Goal: Find specific page/section: Find specific page/section

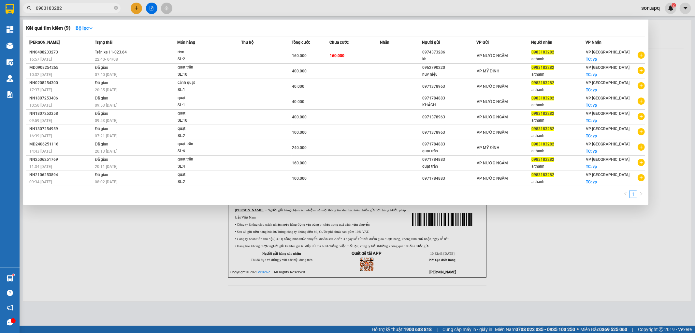
click at [217, 8] on div at bounding box center [347, 166] width 695 height 333
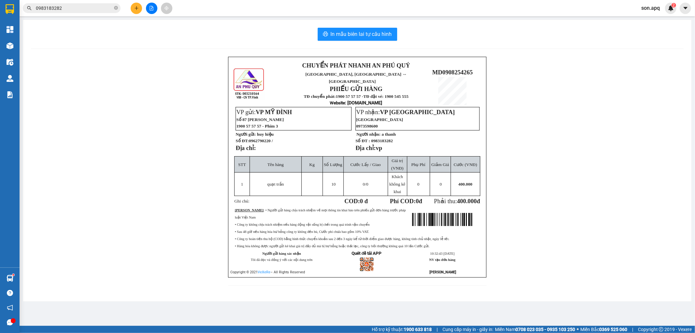
click at [151, 7] on icon "file-add" at bounding box center [151, 8] width 5 height 5
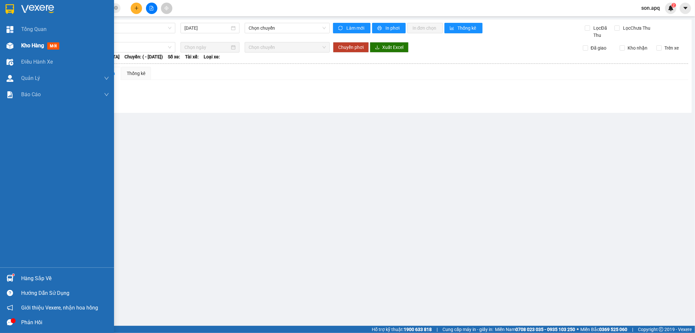
click at [16, 47] on div "Kho hàng mới" at bounding box center [57, 45] width 114 height 16
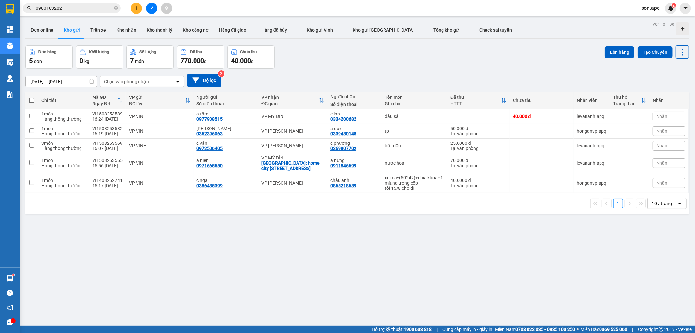
click at [324, 73] on div "[DATE] – [DATE] Press the down arrow key to interact with the calendar and sele…" at bounding box center [357, 80] width 664 height 23
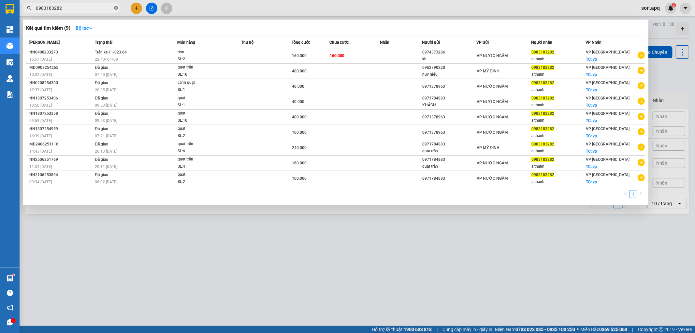
click at [118, 9] on icon "close-circle" at bounding box center [116, 8] width 4 height 4
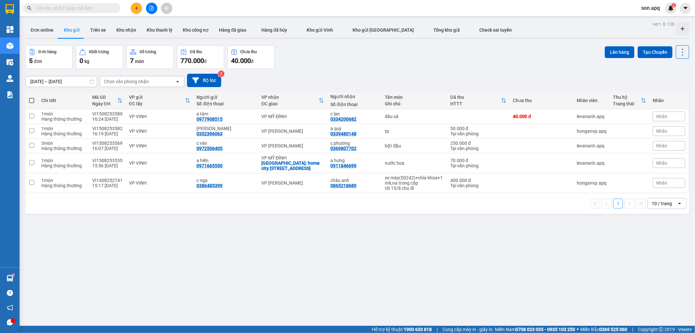
click at [323, 60] on div "Đơn hàng 5 đơn Khối lượng 0 kg Số lượng 7 món Đã thu 770.000 đ Chưa thu 40.000 …" at bounding box center [357, 56] width 664 height 23
click at [152, 7] on icon "file-add" at bounding box center [151, 8] width 5 height 5
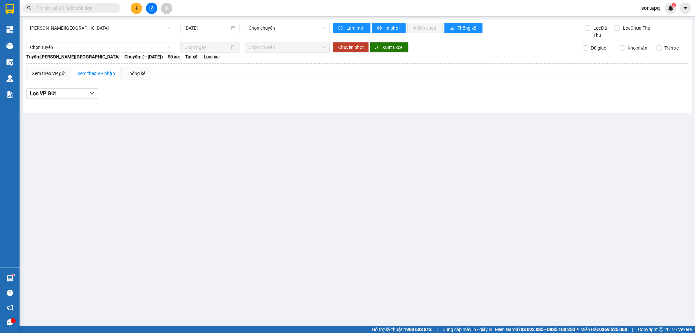
click at [119, 32] on span "[PERSON_NAME][GEOGRAPHIC_DATA]" at bounding box center [100, 28] width 141 height 10
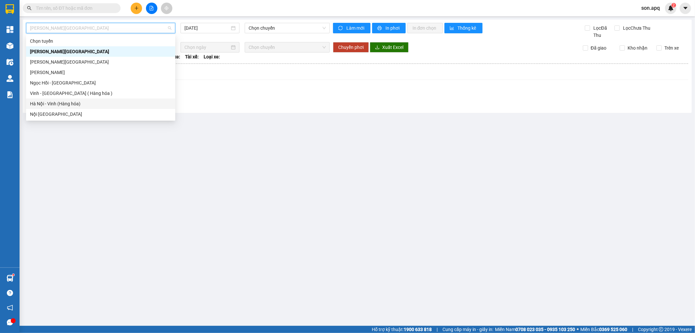
click at [82, 105] on div "Hà Nội - Vinh (Hàng hóa)" at bounding box center [100, 103] width 141 height 7
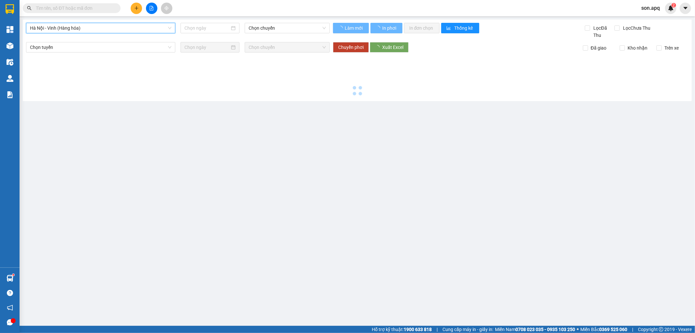
type input "[DATE]"
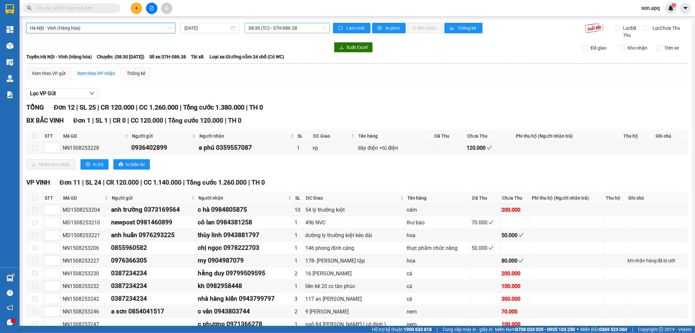
click at [287, 28] on span "08:30 (TC) - 37H-086.38" at bounding box center [287, 28] width 77 height 10
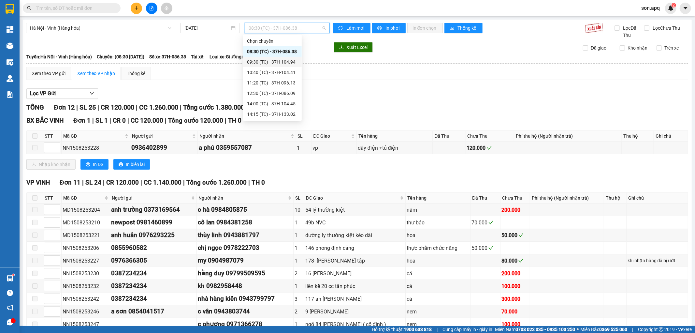
click at [281, 60] on div "09:30 (TC) - 37H-104.94" at bounding box center [272, 61] width 51 height 7
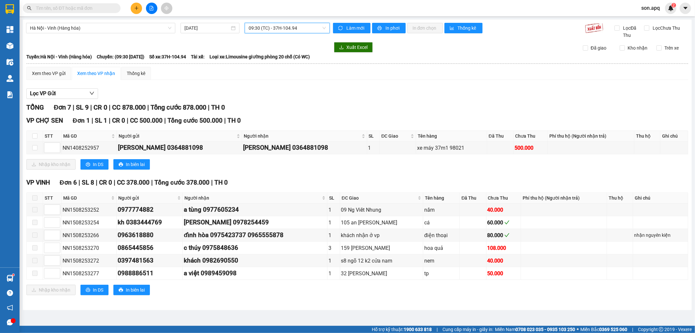
click at [279, 23] on span "09:30 (TC) - 37H-104.94" at bounding box center [287, 28] width 77 height 10
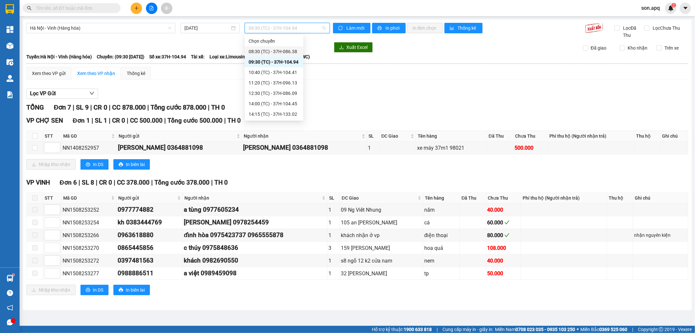
click at [282, 53] on div "08:30 (TC) - 37H-086.38" at bounding box center [274, 51] width 51 height 7
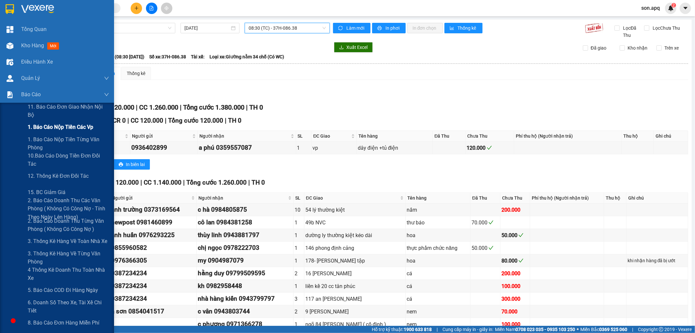
click at [54, 128] on span "1. Báo cáo nộp tiền các vp" at bounding box center [61, 127] width 66 height 8
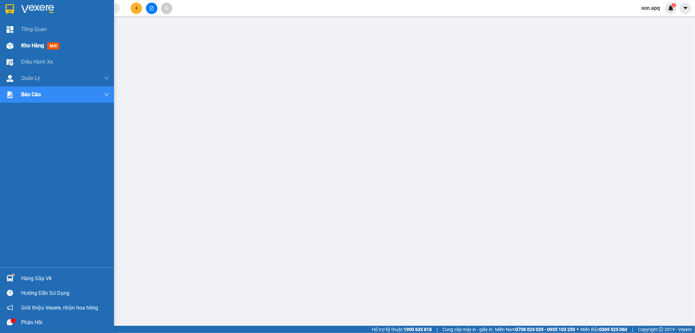
click at [15, 46] on div "Kho hàng mới" at bounding box center [57, 45] width 114 height 16
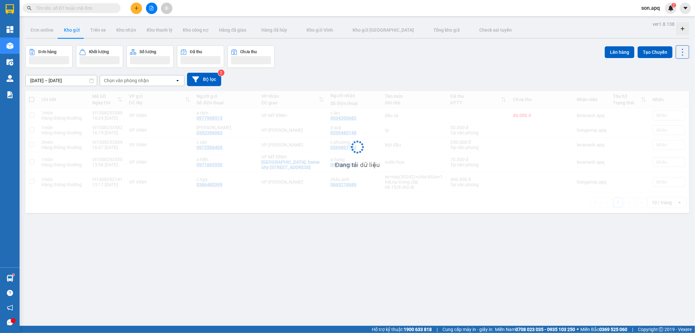
click at [366, 72] on div "[DATE] – [DATE] Press the down arrow key to interact with the calendar and sele…" at bounding box center [357, 79] width 664 height 23
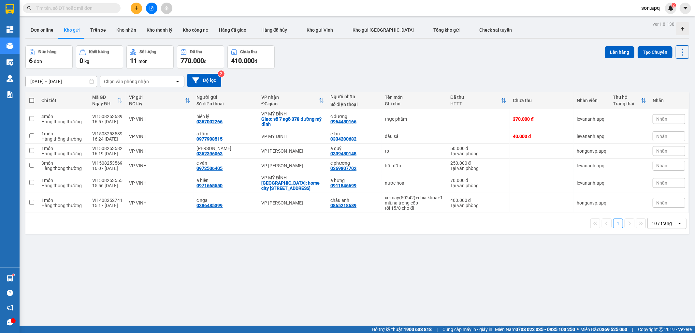
click at [649, 7] on span "son.apq" at bounding box center [650, 8] width 29 height 8
click at [434, 29] on span "Tổng kho gửi" at bounding box center [447, 29] width 27 height 5
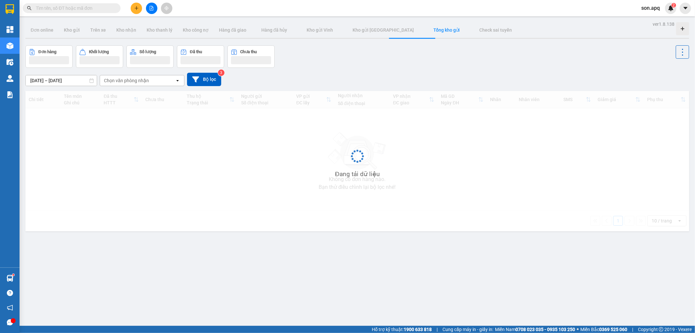
click at [416, 62] on div "Đơn hàng Khối lượng Số lượng Đã thu Chưa thu" at bounding box center [357, 56] width 664 height 22
click at [278, 74] on div "[DATE] – [DATE] Press the down arrow key to interact with the calendar and sele…" at bounding box center [357, 79] width 664 height 13
click at [289, 68] on div "[DATE] – [DATE] Press the down arrow key to interact with the calendar and sele…" at bounding box center [357, 79] width 664 height 23
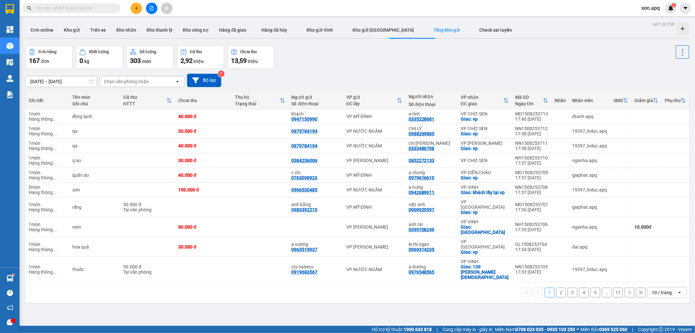
click at [375, 69] on div "[DATE] – [DATE] Press the down arrow key to interact with the calendar and sele…" at bounding box center [357, 80] width 664 height 23
click at [668, 287] on div "10 / trang" at bounding box center [662, 292] width 29 height 10
click at [667, 264] on span "100 / trang" at bounding box center [658, 263] width 23 height 7
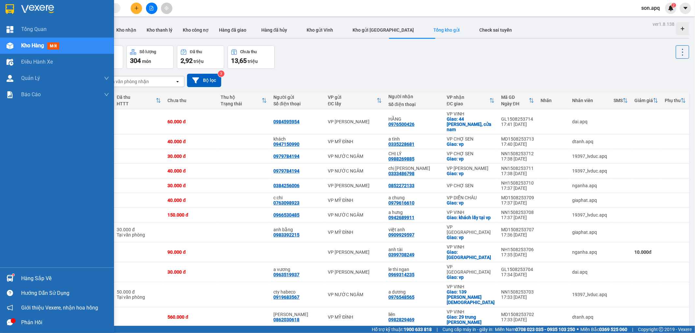
click at [15, 276] on div at bounding box center [9, 278] width 11 height 11
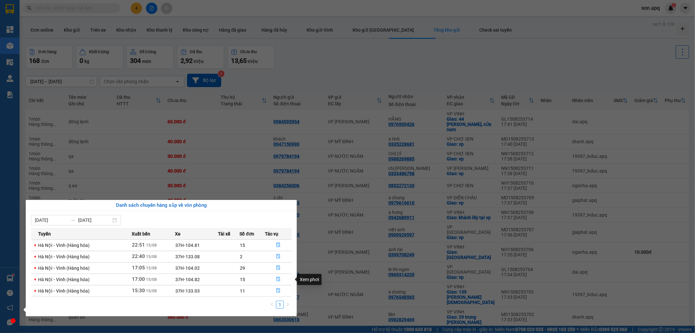
click at [338, 59] on section "Kết quả tìm kiếm ( 9 ) Bộ lọc Mã ĐH Trạng thái Món hàng Thu hộ Tổng cước Chưa c…" at bounding box center [347, 166] width 695 height 333
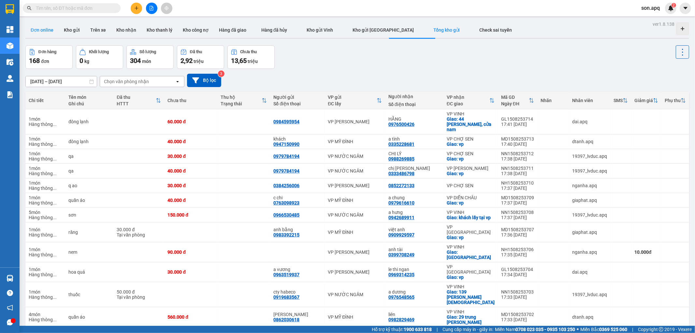
click at [45, 28] on button "Đơn online" at bounding box center [41, 30] width 33 height 16
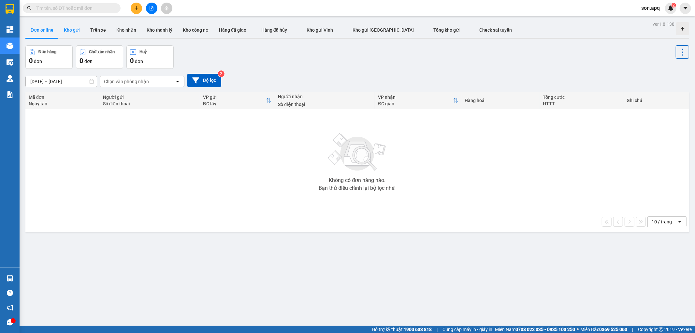
click at [78, 33] on button "Kho gửi" at bounding box center [72, 30] width 26 height 16
type input "[DATE] – [DATE]"
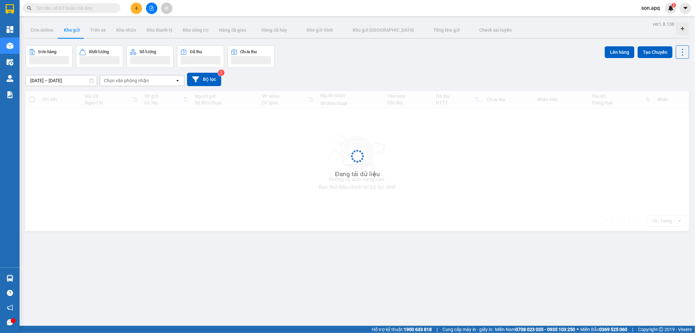
click at [348, 82] on div "[DATE] – [DATE] Press the down arrow key to interact with the calendar and sele…" at bounding box center [357, 79] width 664 height 13
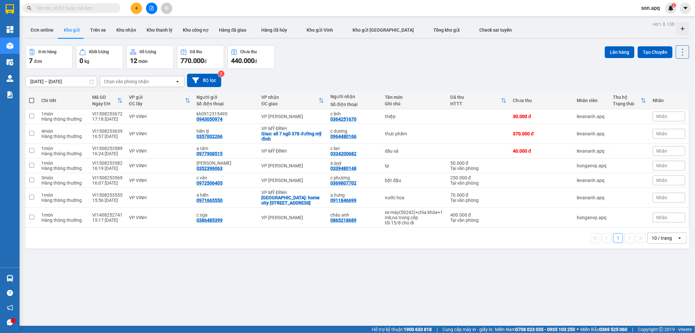
click at [668, 233] on div "10 / trang" at bounding box center [662, 238] width 29 height 10
click at [660, 312] on span "100 / trang" at bounding box center [658, 311] width 23 height 7
